Goal: Information Seeking & Learning: Learn about a topic

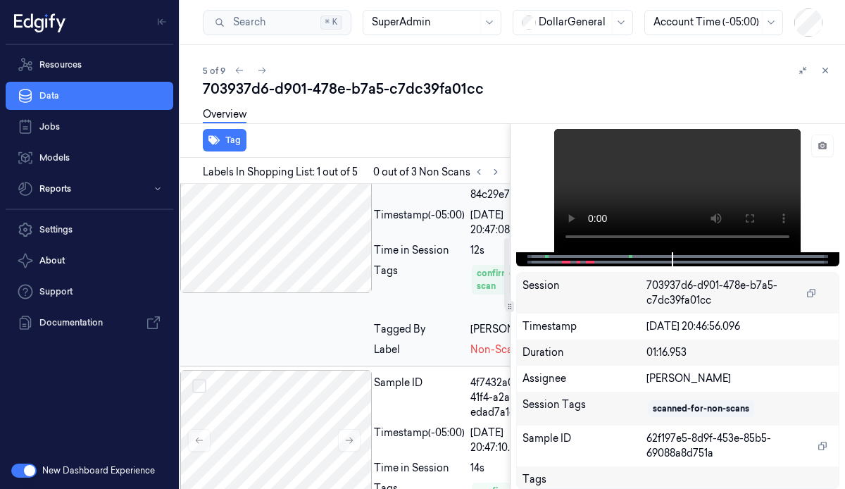
scroll to position [0, 17]
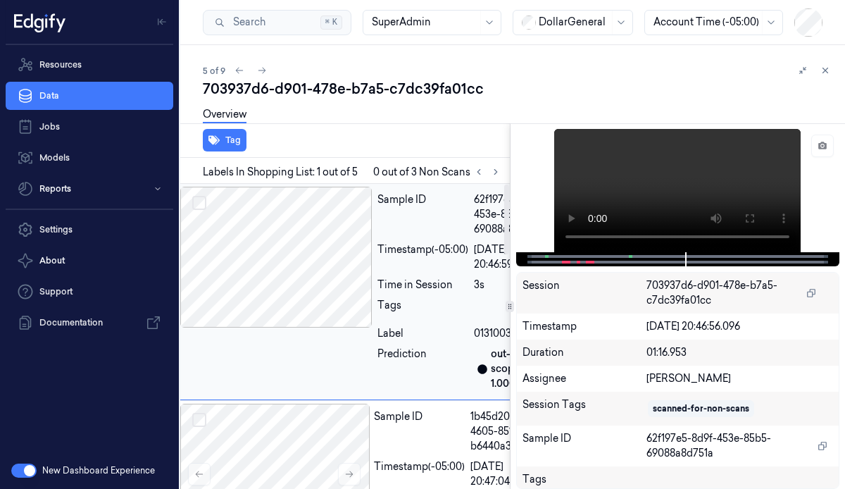
type button "on"
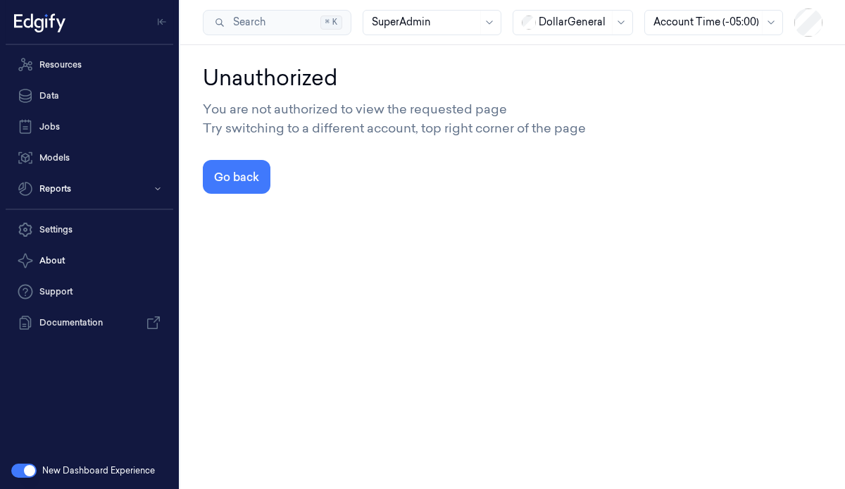
click at [572, 15] on div at bounding box center [574, 22] width 70 height 15
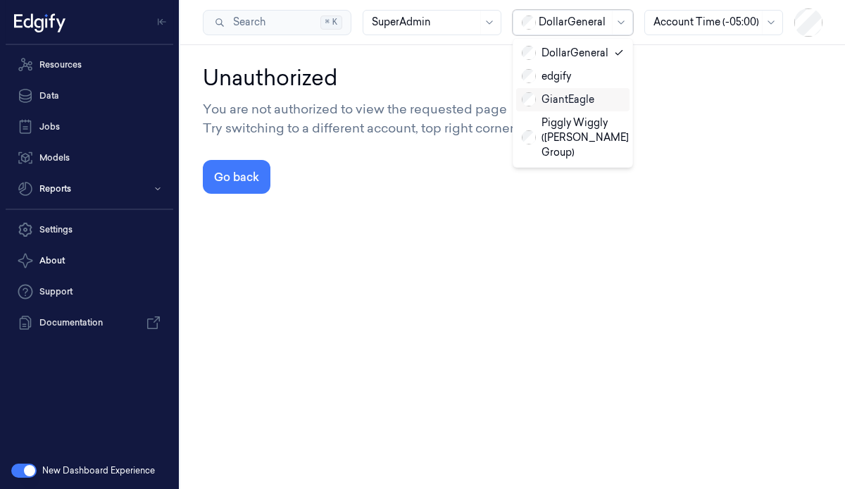
click at [554, 103] on div "GiantEagle" at bounding box center [558, 99] width 73 height 15
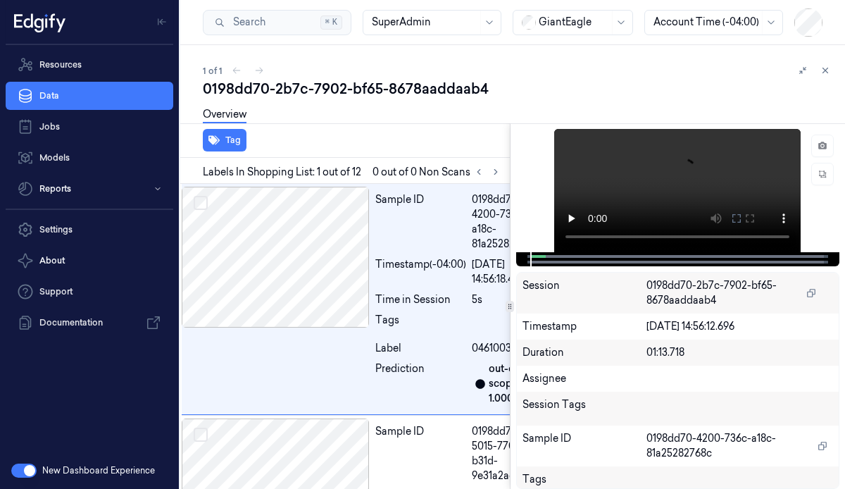
scroll to position [0, 15]
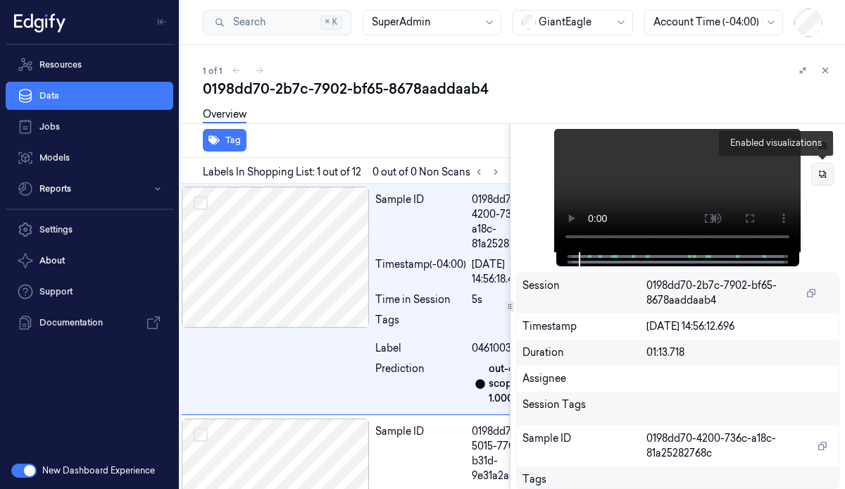
click at [826, 170] on icon at bounding box center [822, 174] width 10 height 10
click at [816, 173] on icon at bounding box center [822, 173] width 21 height 21
click at [800, 71] on icon at bounding box center [803, 70] width 10 height 10
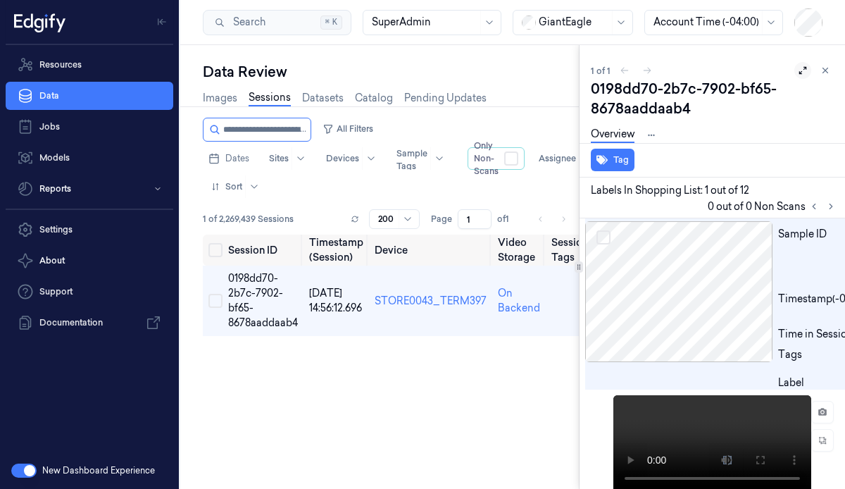
click at [800, 71] on icon at bounding box center [803, 70] width 10 height 10
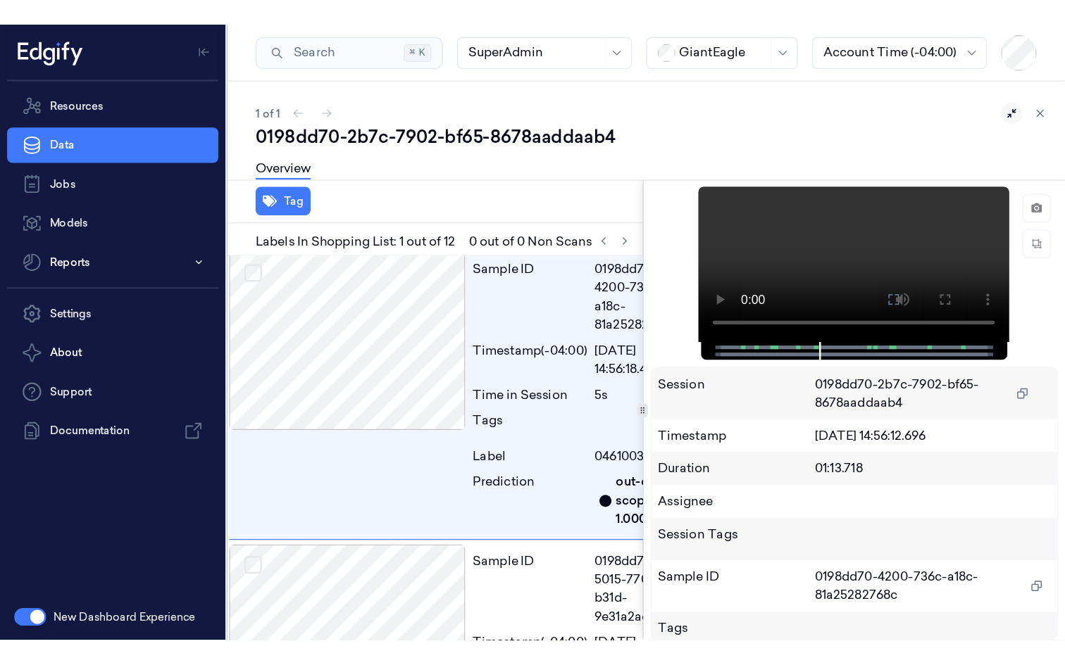
scroll to position [0, 15]
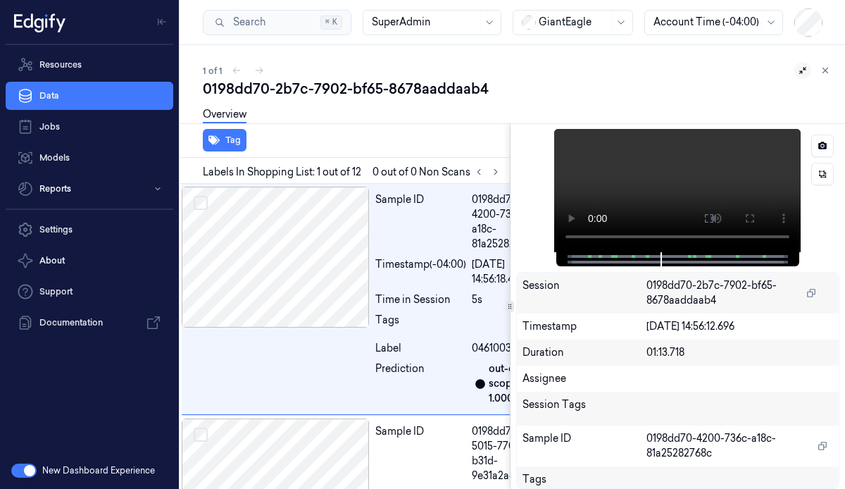
click at [784, 208] on div at bounding box center [678, 190] width 324 height 123
click at [821, 143] on icon at bounding box center [822, 146] width 8 height 8
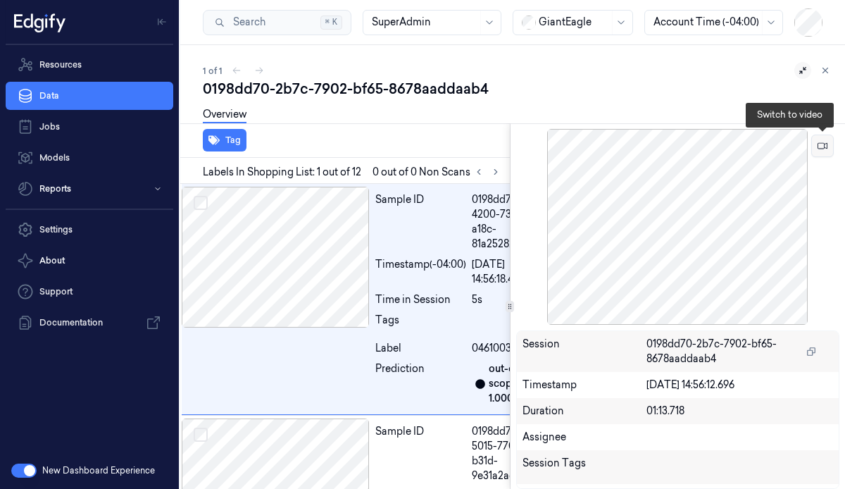
click at [822, 142] on icon at bounding box center [822, 146] width 10 height 10
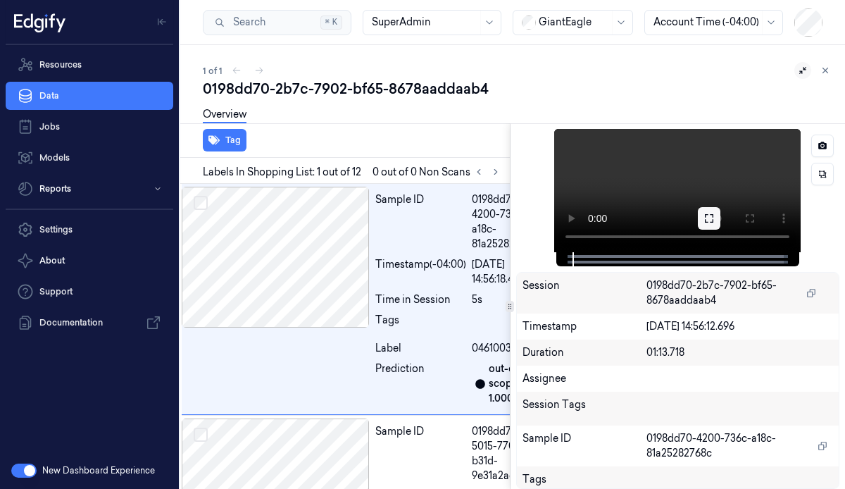
click at [706, 219] on icon at bounding box center [708, 218] width 11 height 11
click at [708, 215] on icon at bounding box center [708, 218] width 11 height 11
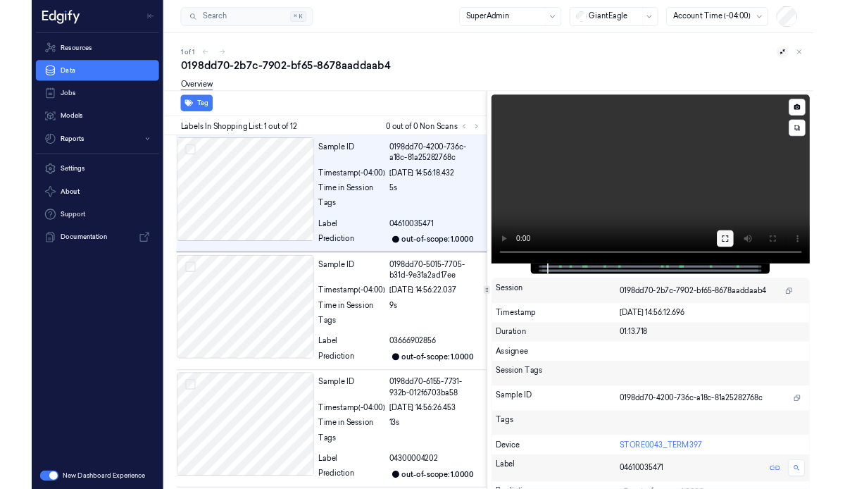
scroll to position [0, 0]
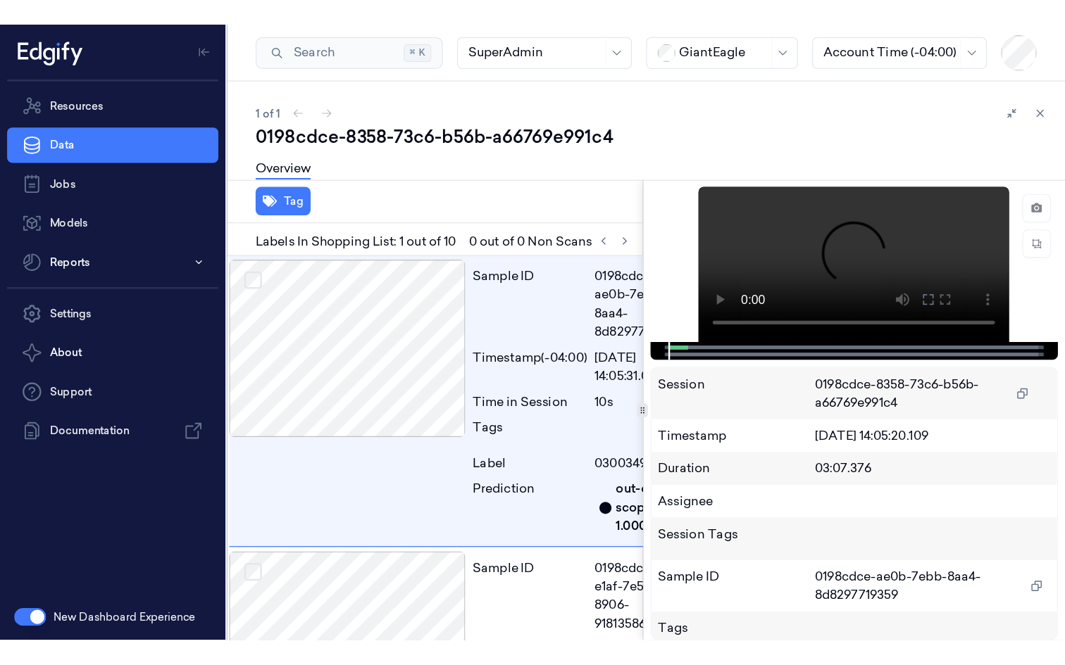
scroll to position [0, 15]
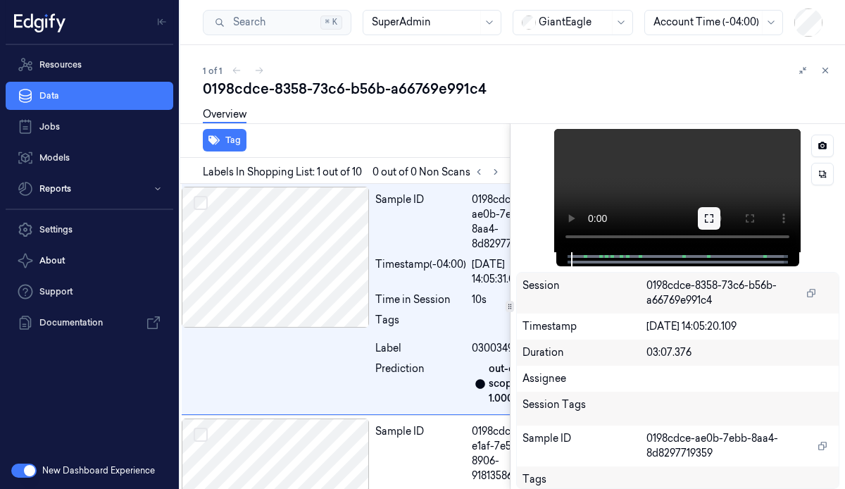
click at [706, 216] on icon at bounding box center [708, 218] width 11 height 11
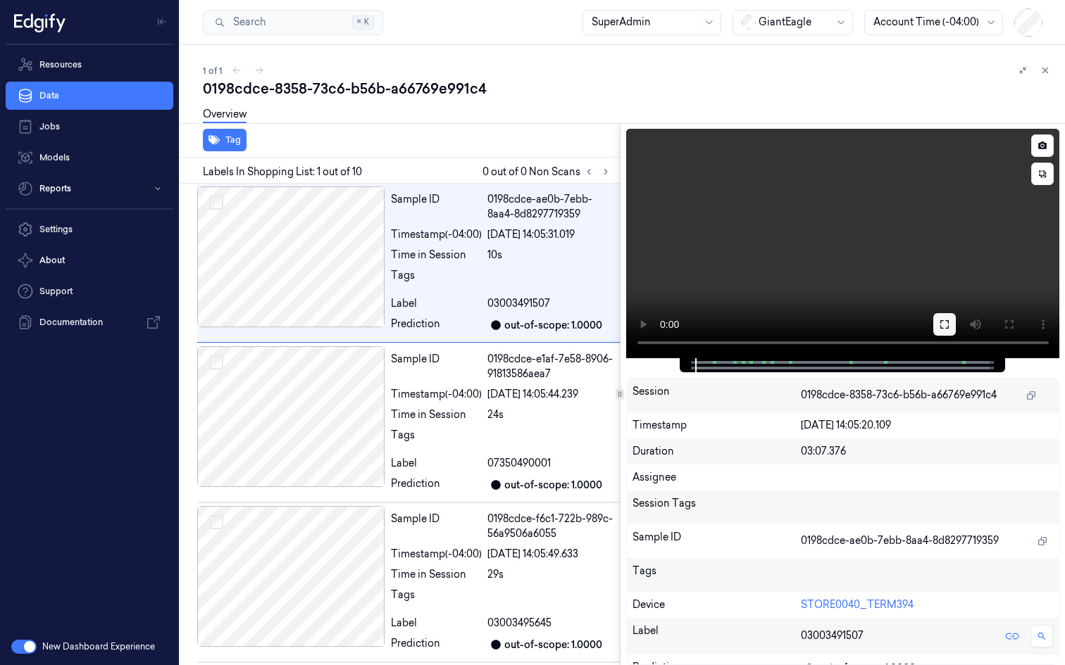
scroll to position [0, 0]
